Goal: Find specific page/section: Find specific page/section

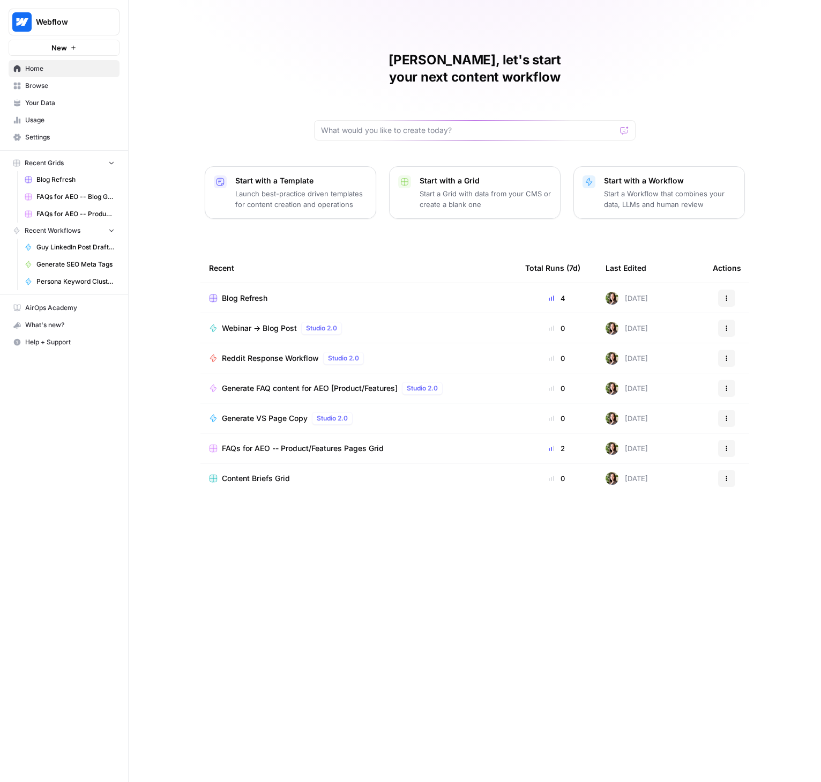
click at [40, 85] on span "Browse" at bounding box center [70, 86] width 90 height 10
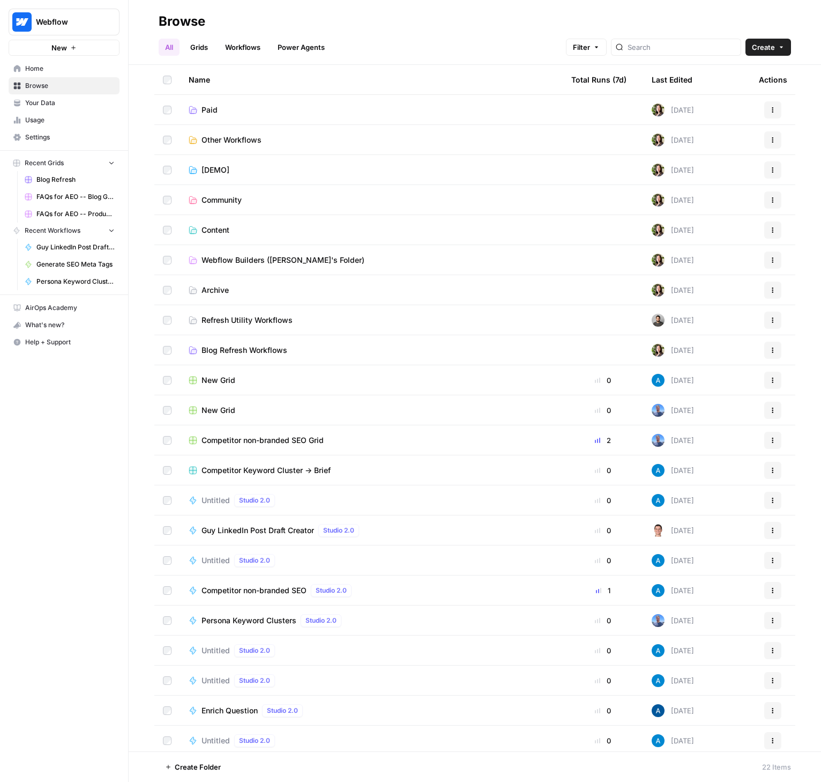
click at [38, 113] on link "Usage" at bounding box center [64, 120] width 111 height 17
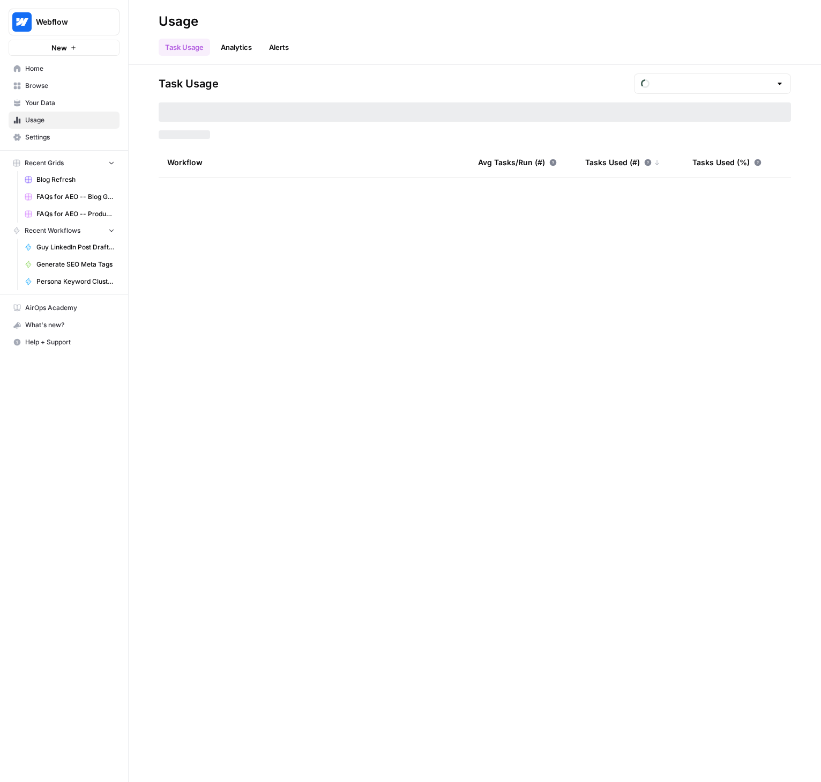
type input "August Tasks"
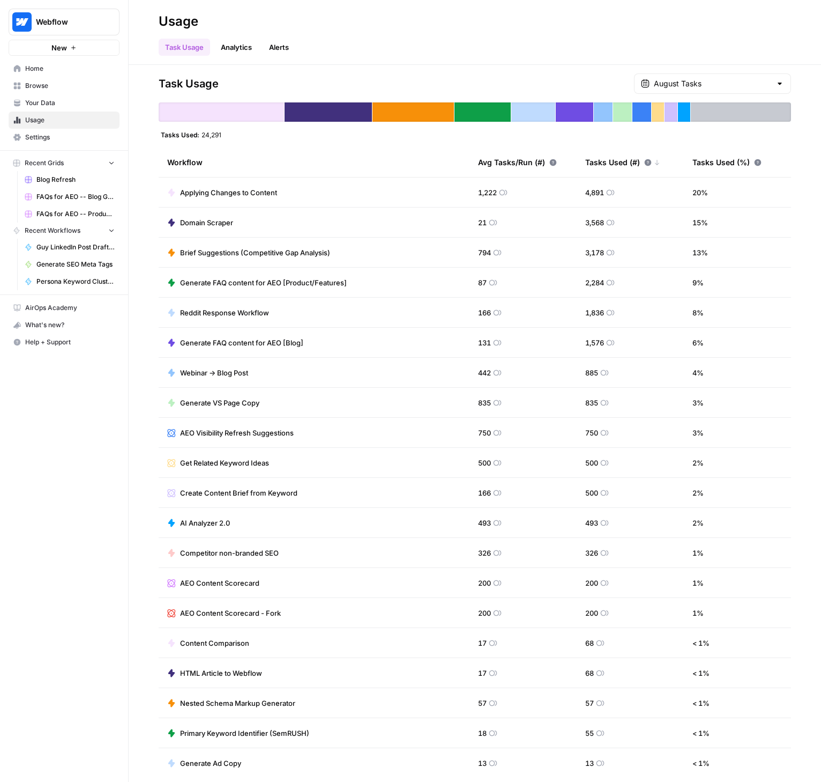
click at [46, 76] on link "Home" at bounding box center [64, 68] width 111 height 17
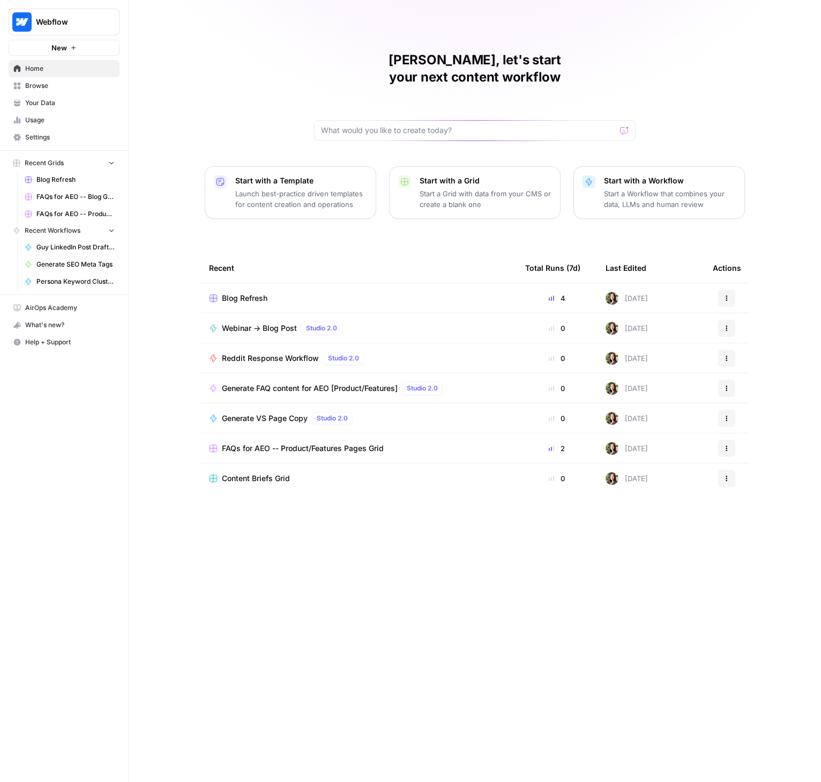
click at [251, 293] on span "Blog Refresh" at bounding box center [245, 298] width 46 height 11
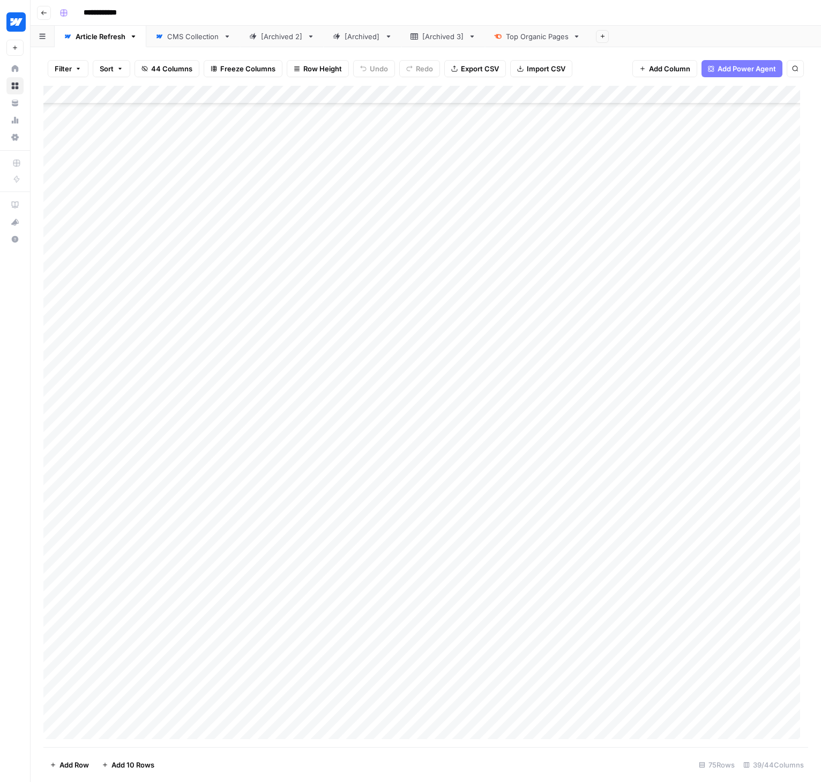
scroll to position [750, 0]
